Goal: Navigation & Orientation: Understand site structure

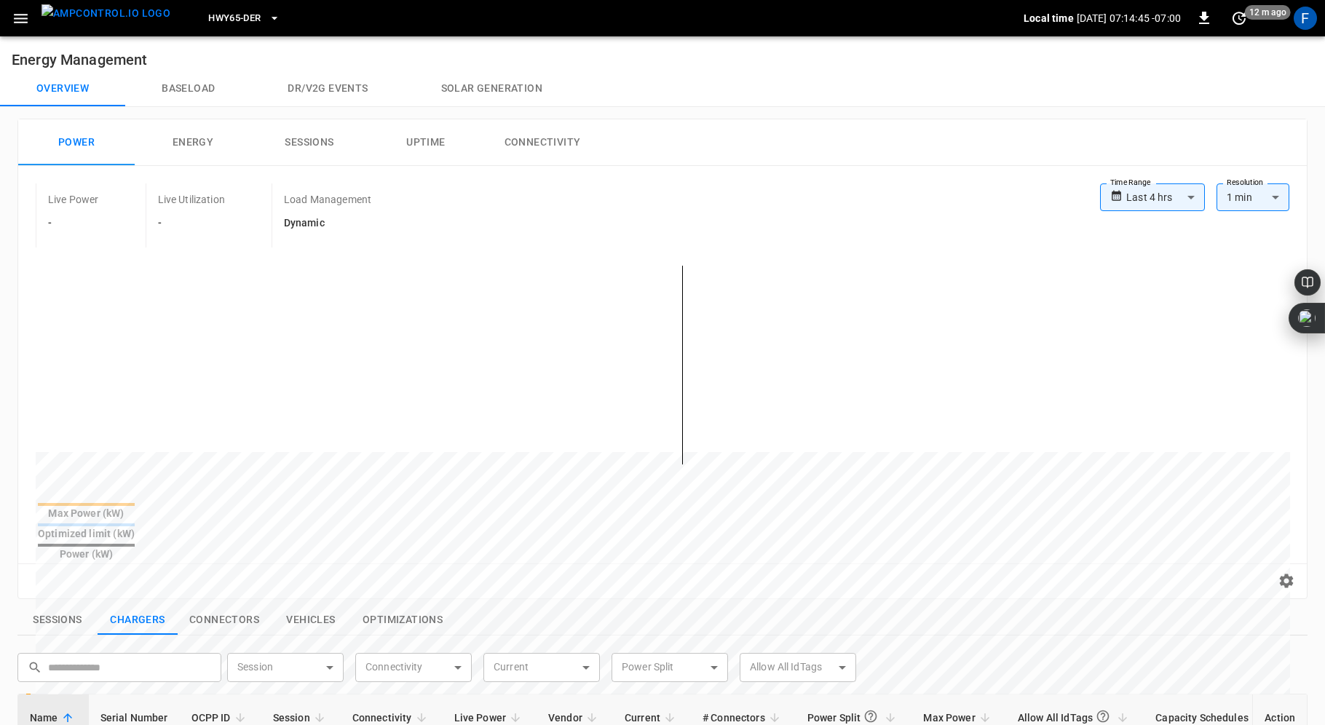
click at [21, 20] on icon "button" at bounding box center [21, 18] width 18 height 18
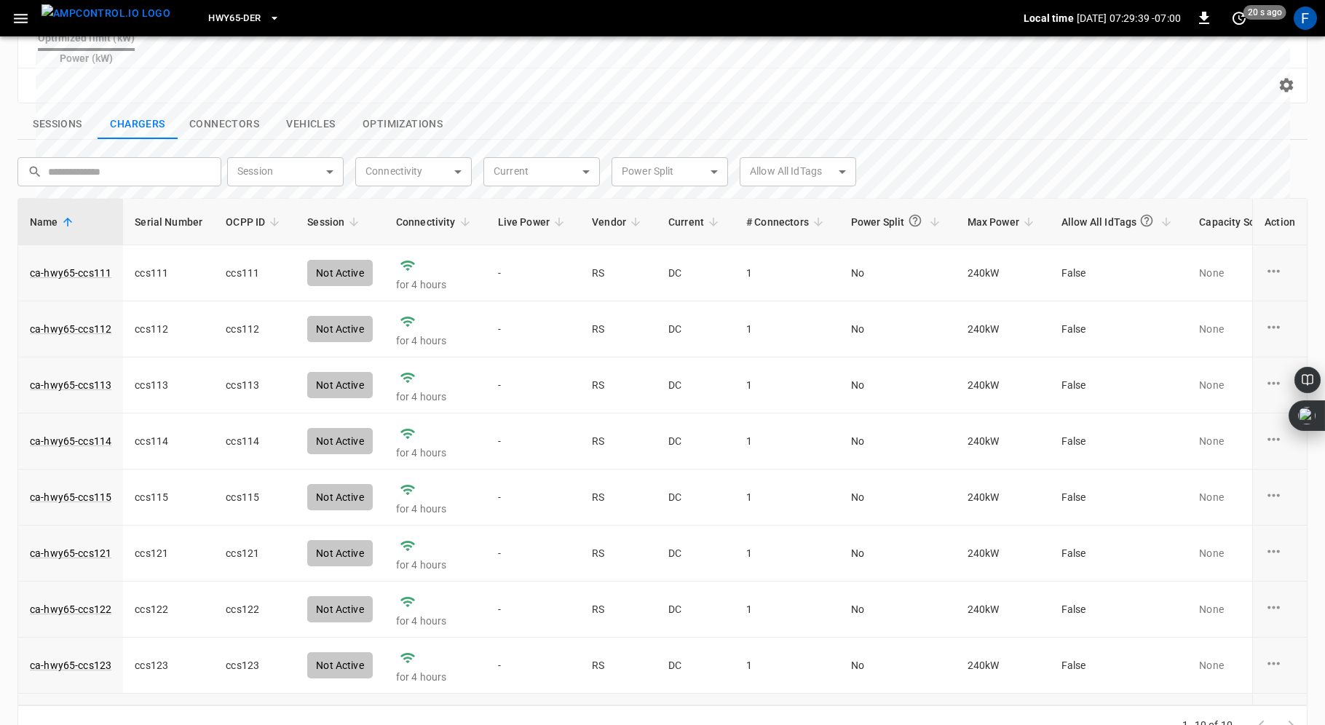
scroll to position [98, 497]
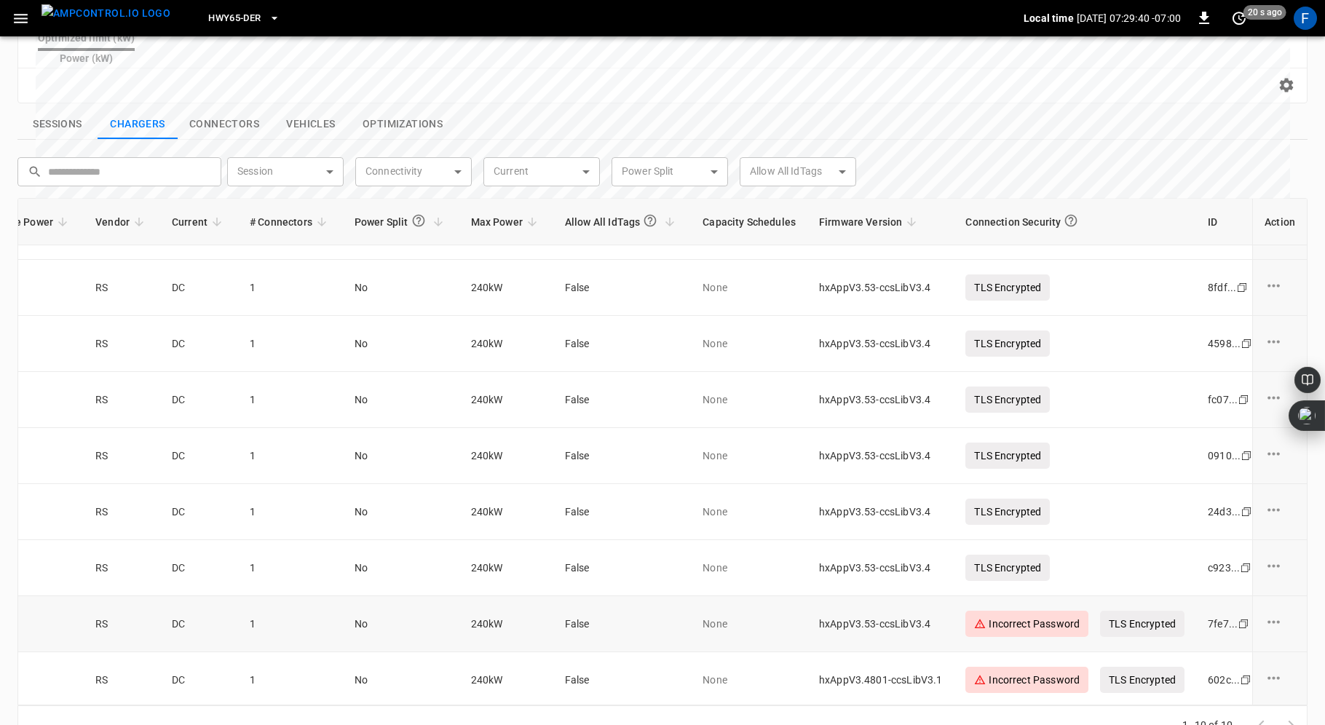
click at [993, 543] on p "Incorrect Password" at bounding box center [1027, 624] width 123 height 26
click at [993, 543] on p "TLS Encrypted" at bounding box center [1142, 624] width 84 height 26
